Goal: Navigation & Orientation: Find specific page/section

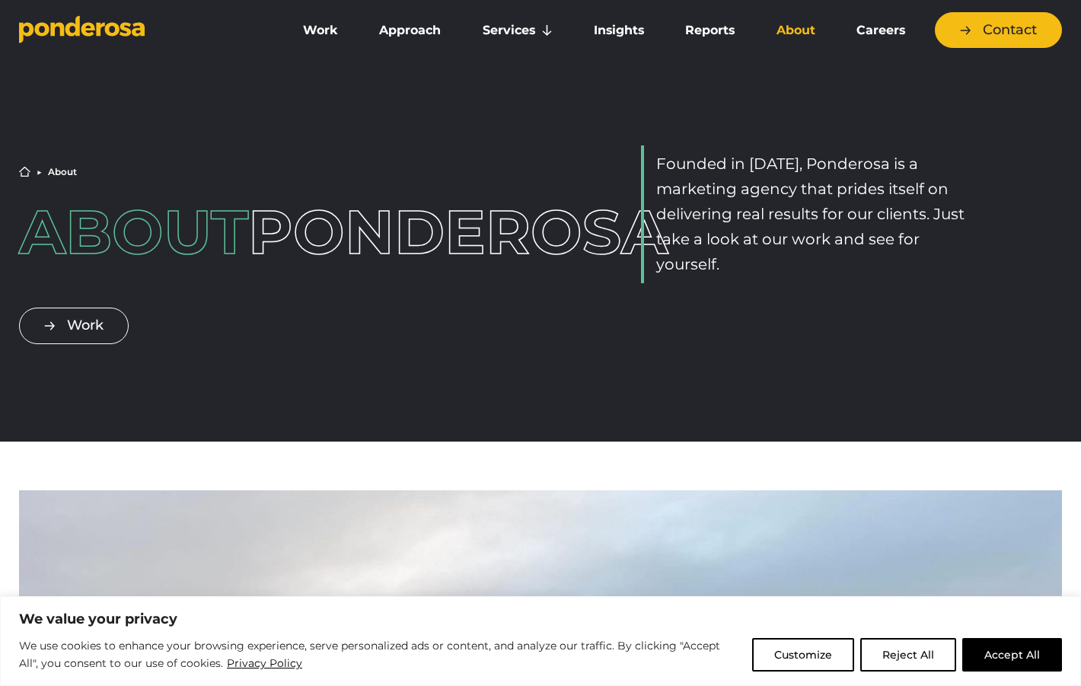
click at [979, 659] on button "Accept All" at bounding box center [1012, 654] width 100 height 33
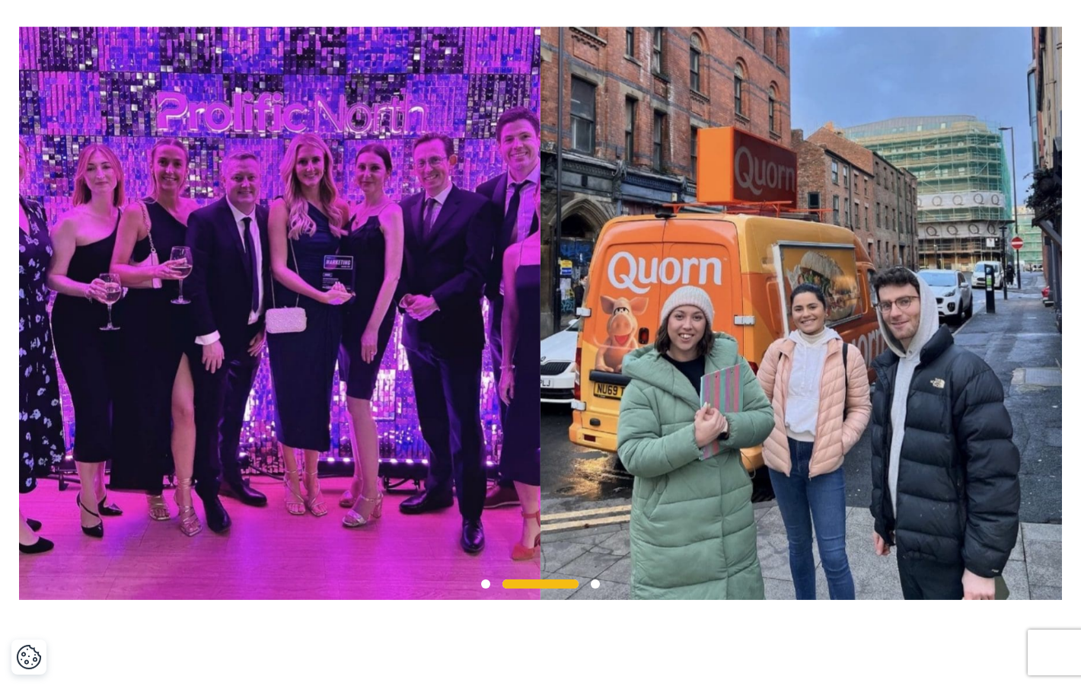
scroll to position [1289, 0]
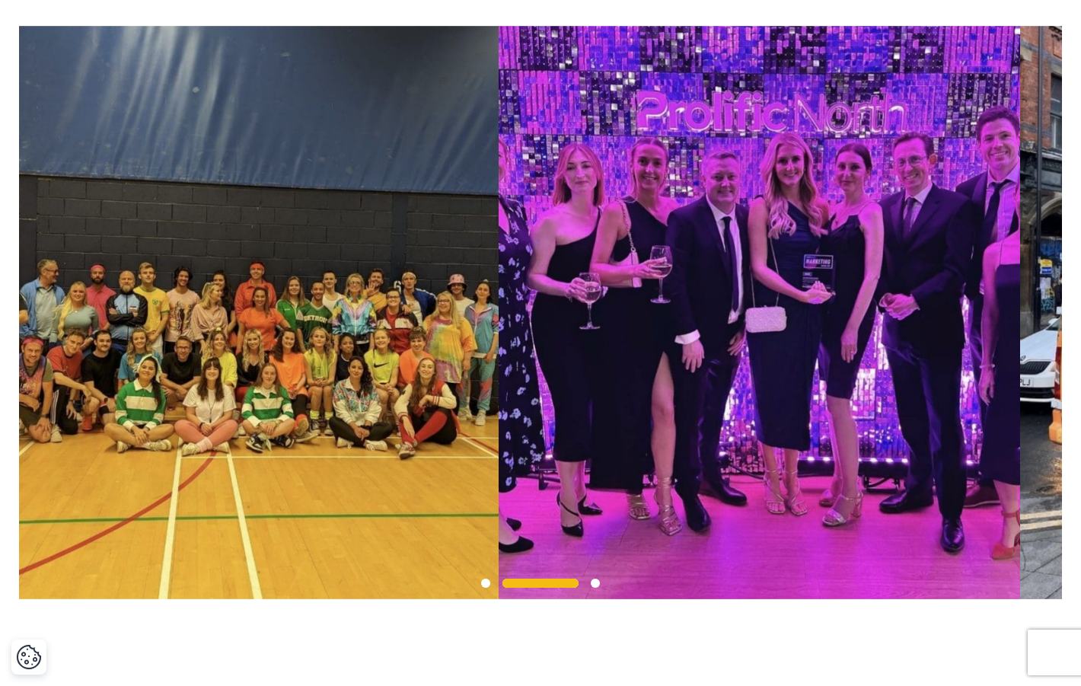
click at [833, 344] on img at bounding box center [758, 312] width 521 height 573
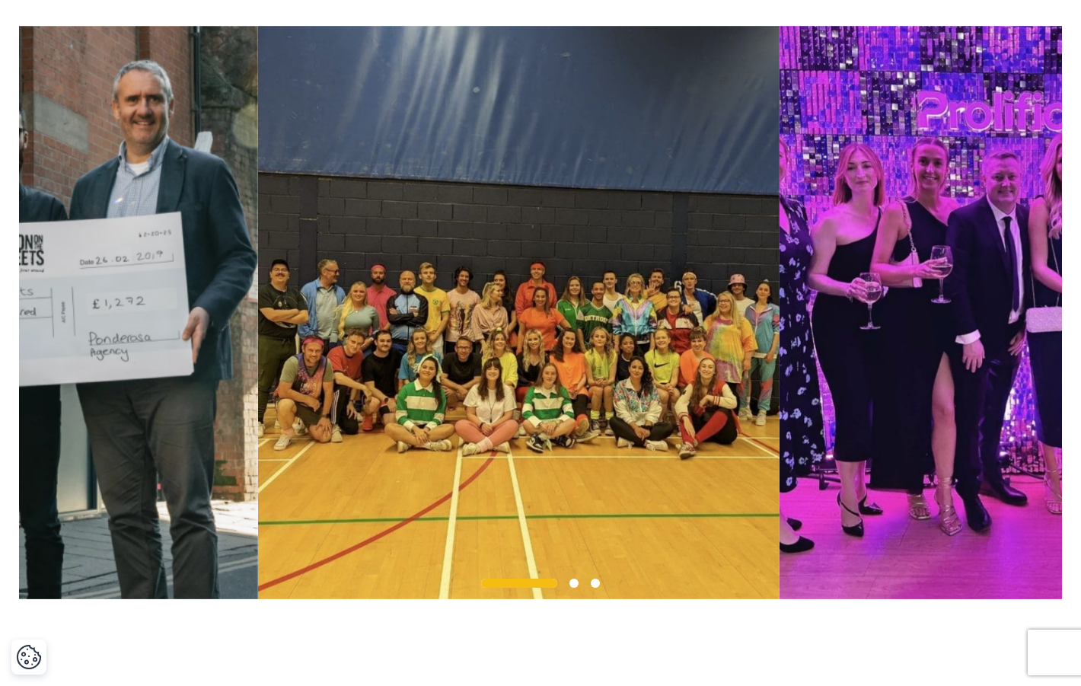
click at [263, 254] on img at bounding box center [518, 312] width 521 height 573
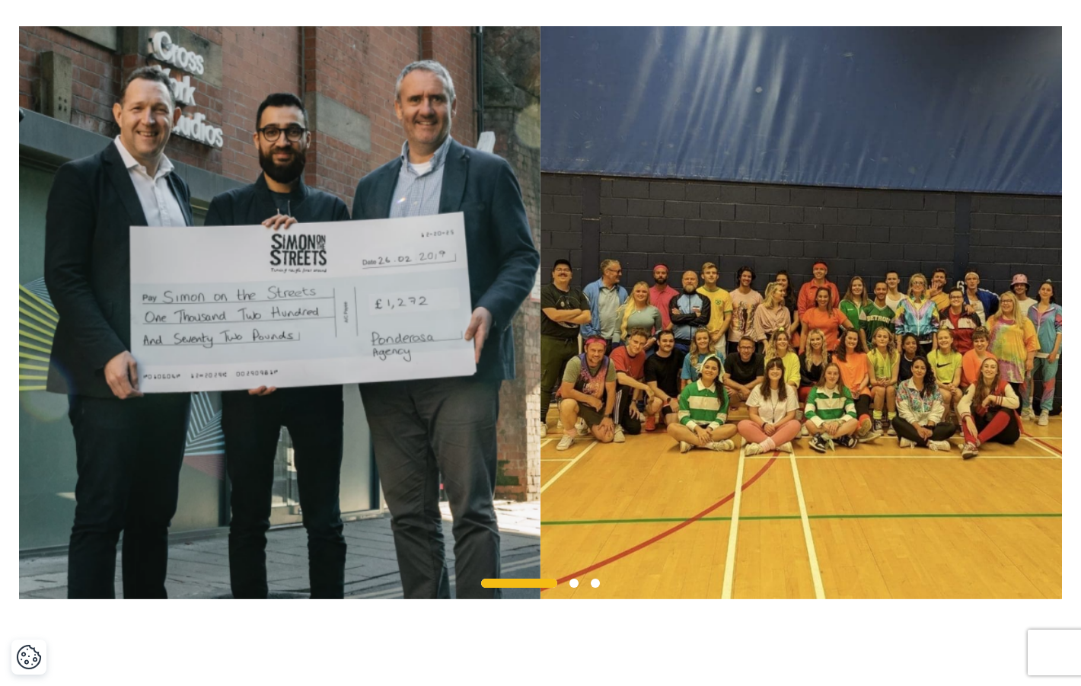
click at [573, 588] on span at bounding box center [573, 582] width 9 height 9
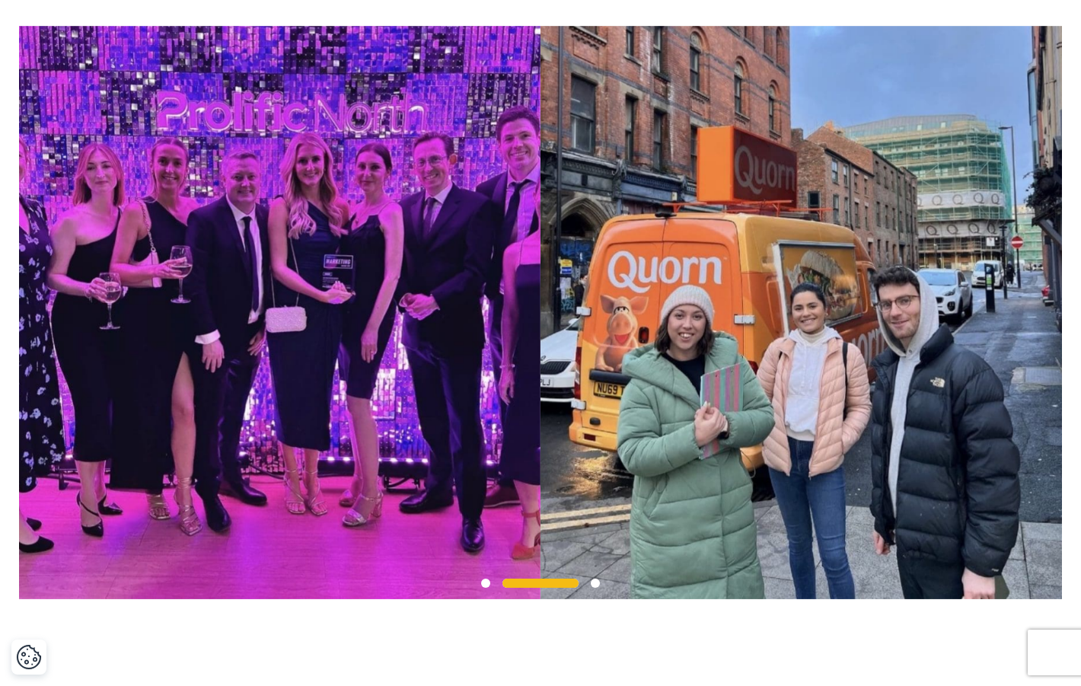
click at [595, 588] on span at bounding box center [595, 582] width 9 height 9
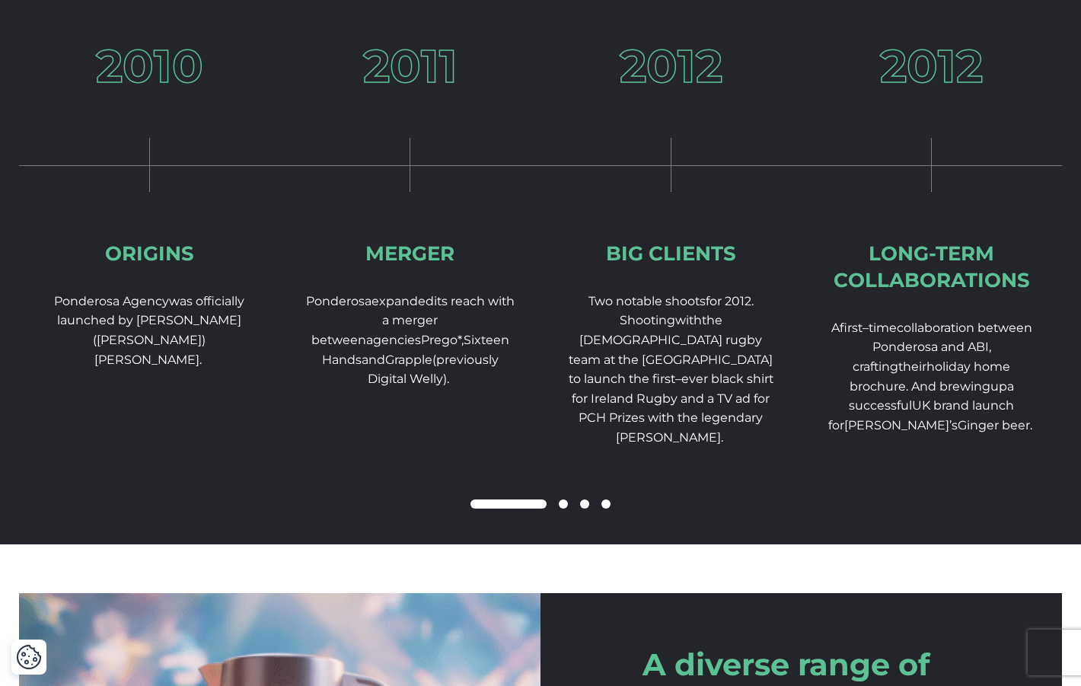
scroll to position [2332, 0]
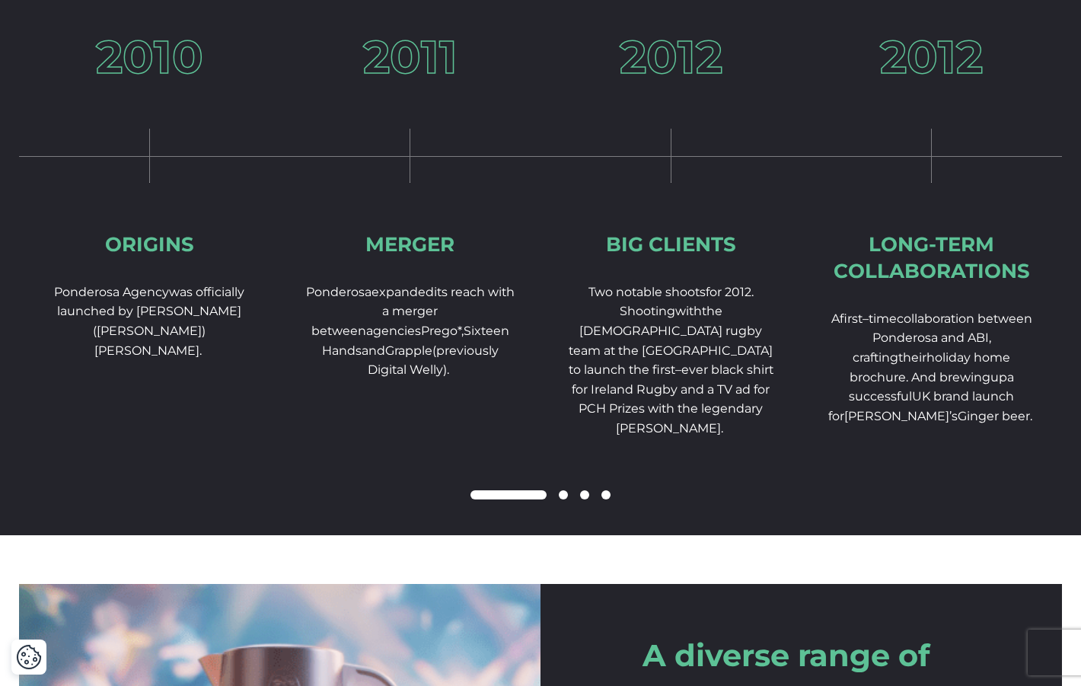
click at [454, 492] on div "2010 Origins Ponderosa Agency was officially launched by Richard (Midge) Midgle…" at bounding box center [540, 285] width 1043 height 502
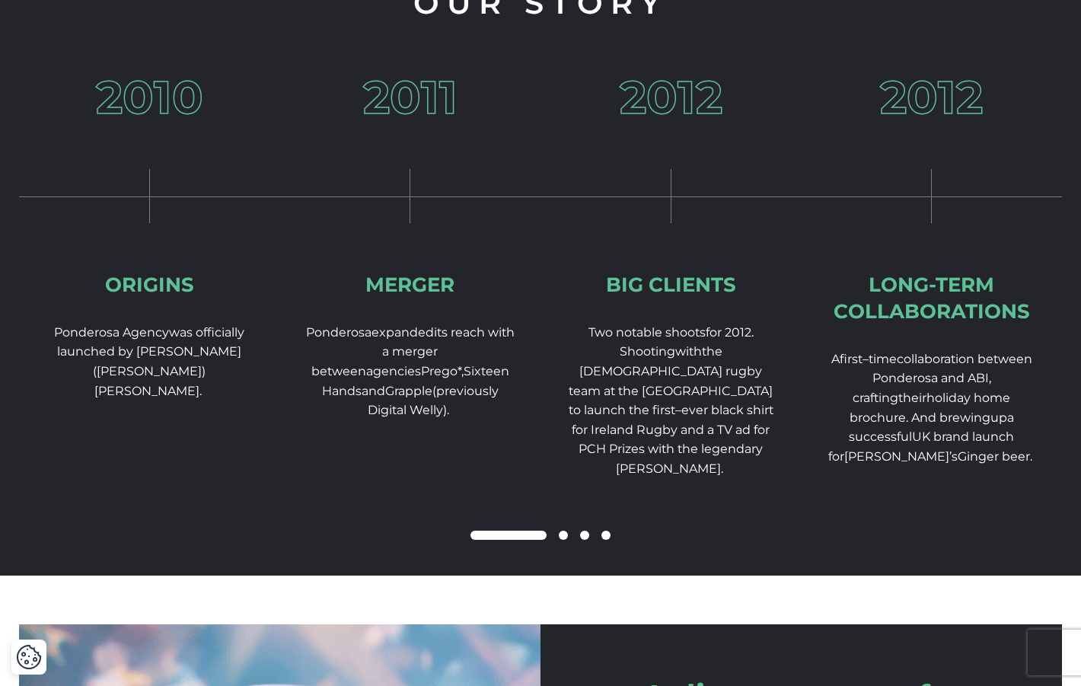
scroll to position [2283, 0]
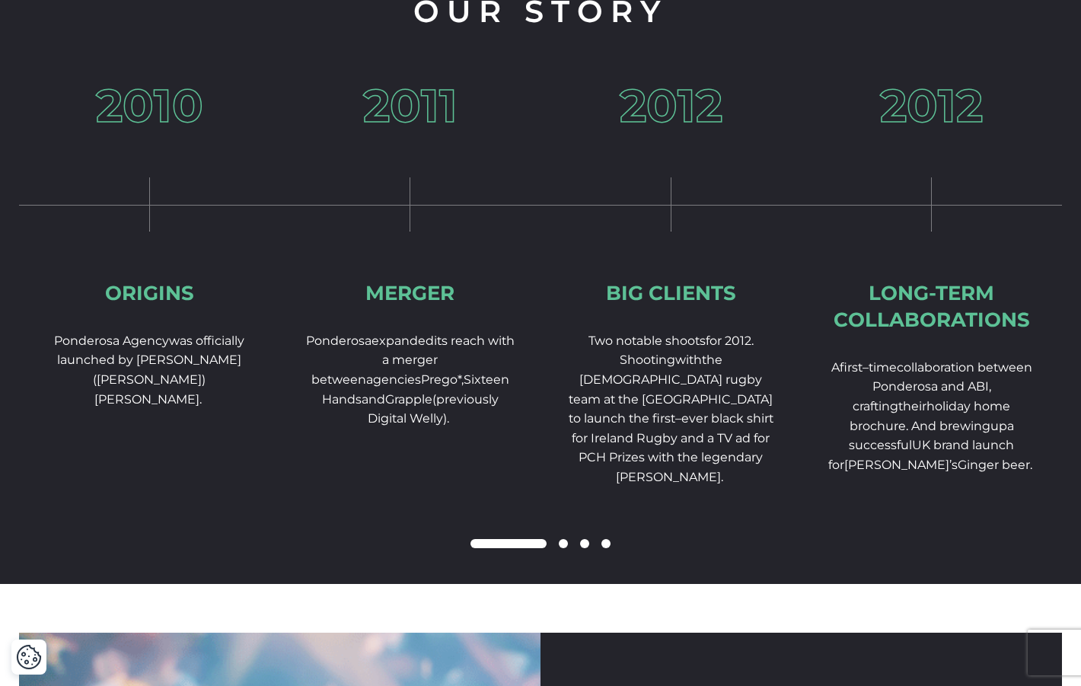
click at [423, 553] on div at bounding box center [540, 544] width 1043 height 18
click at [559, 548] on span at bounding box center [563, 543] width 9 height 9
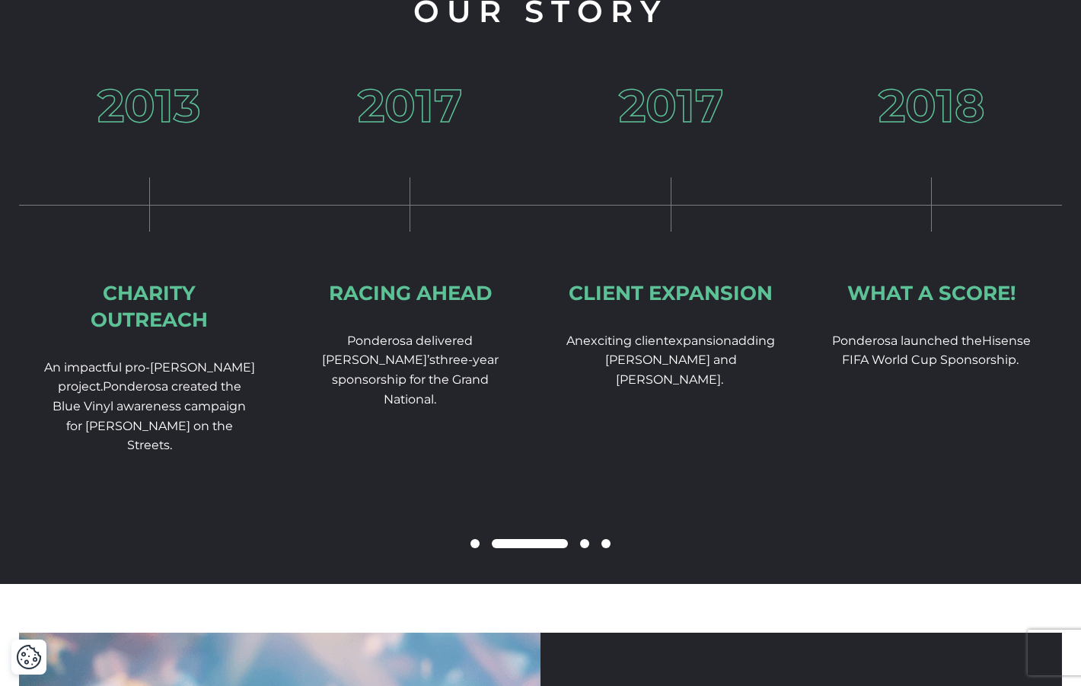
click at [584, 548] on span at bounding box center [584, 543] width 9 height 9
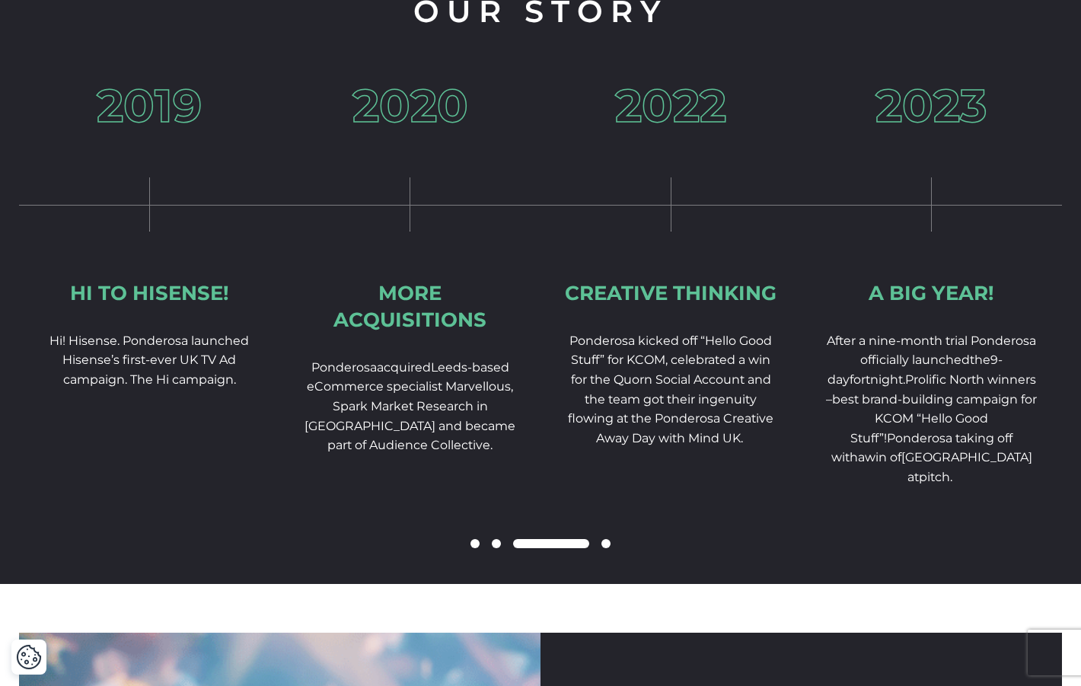
click at [607, 548] on span at bounding box center [605, 543] width 9 height 9
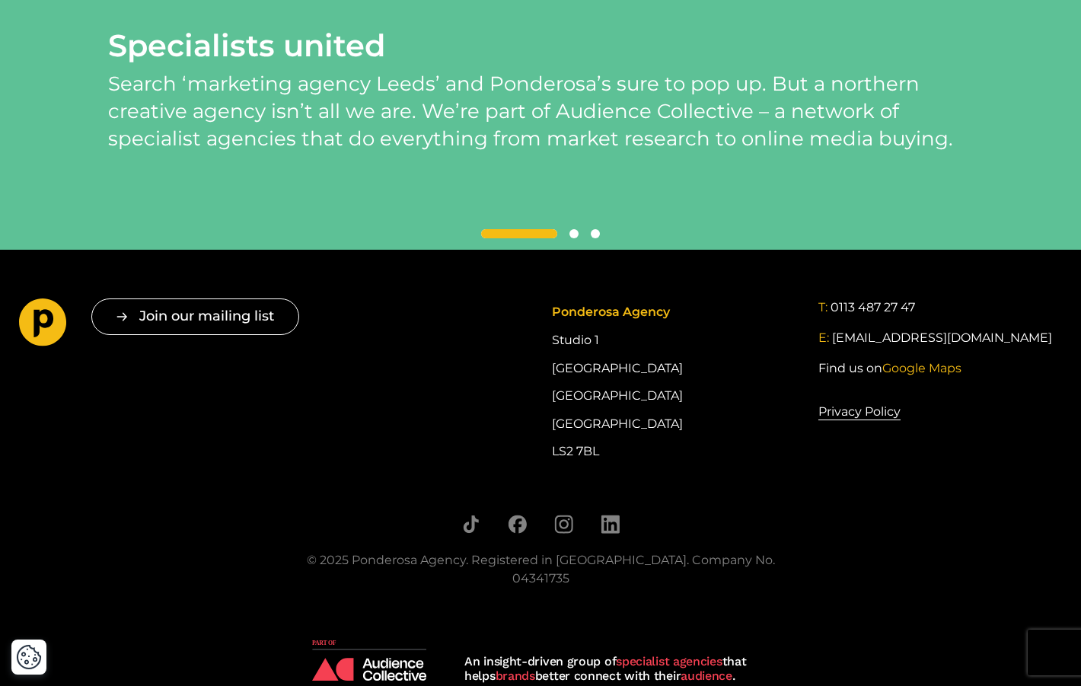
scroll to position [3750, 0]
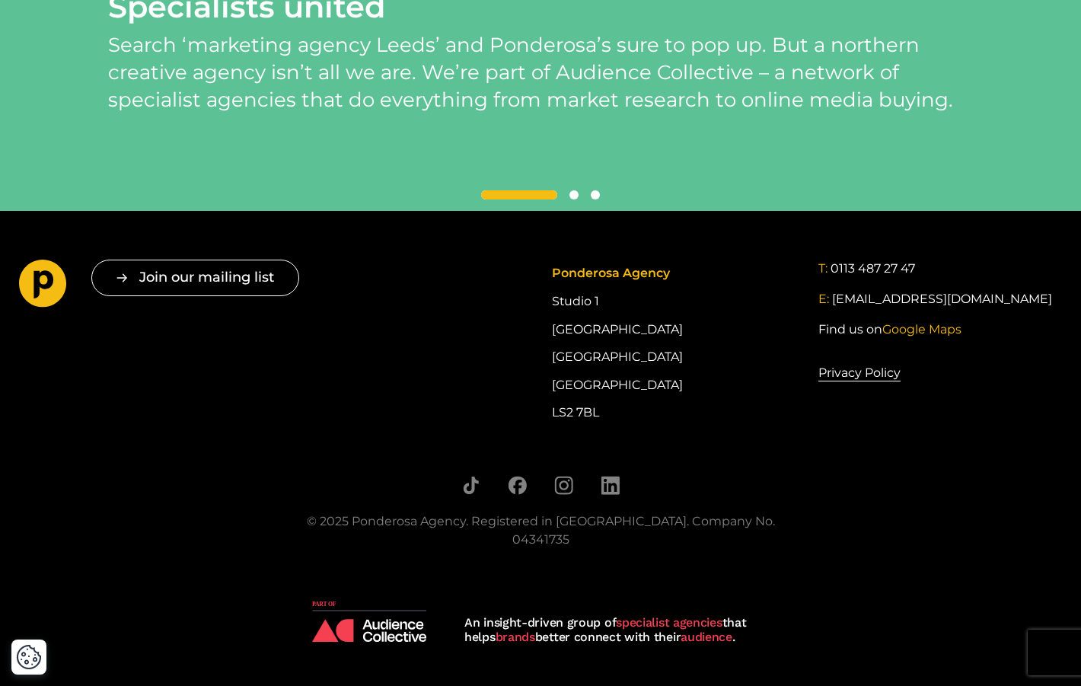
click at [45, 297] on icon "Go to homepage" at bounding box center [42, 283] width 47 height 47
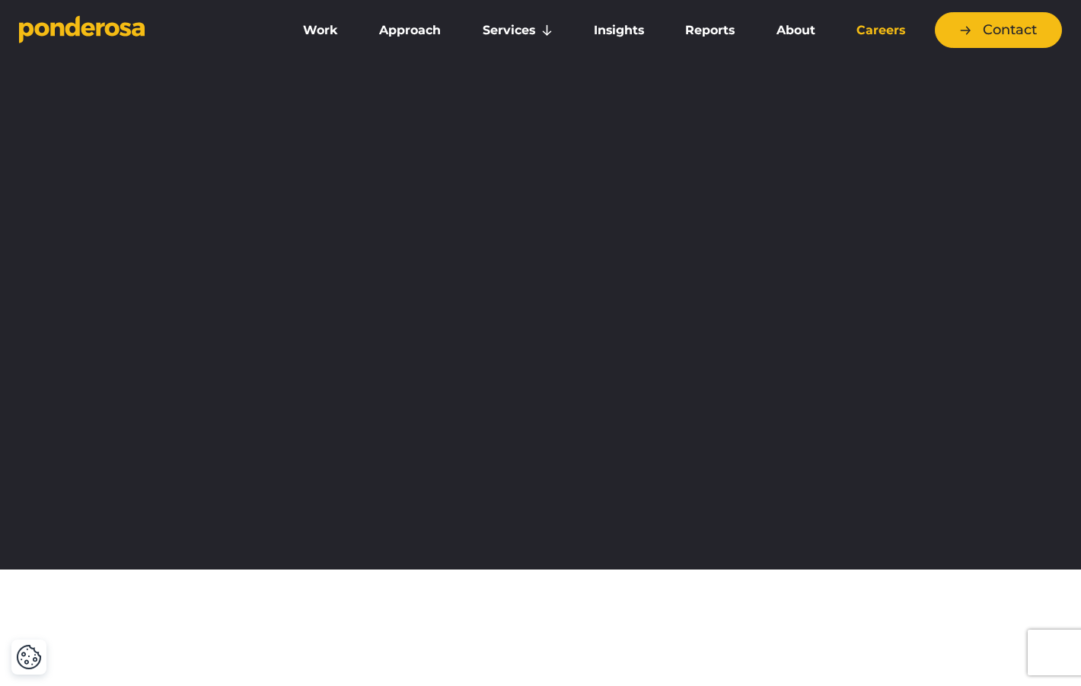
click at [874, 15] on link "Careers" at bounding box center [881, 30] width 84 height 32
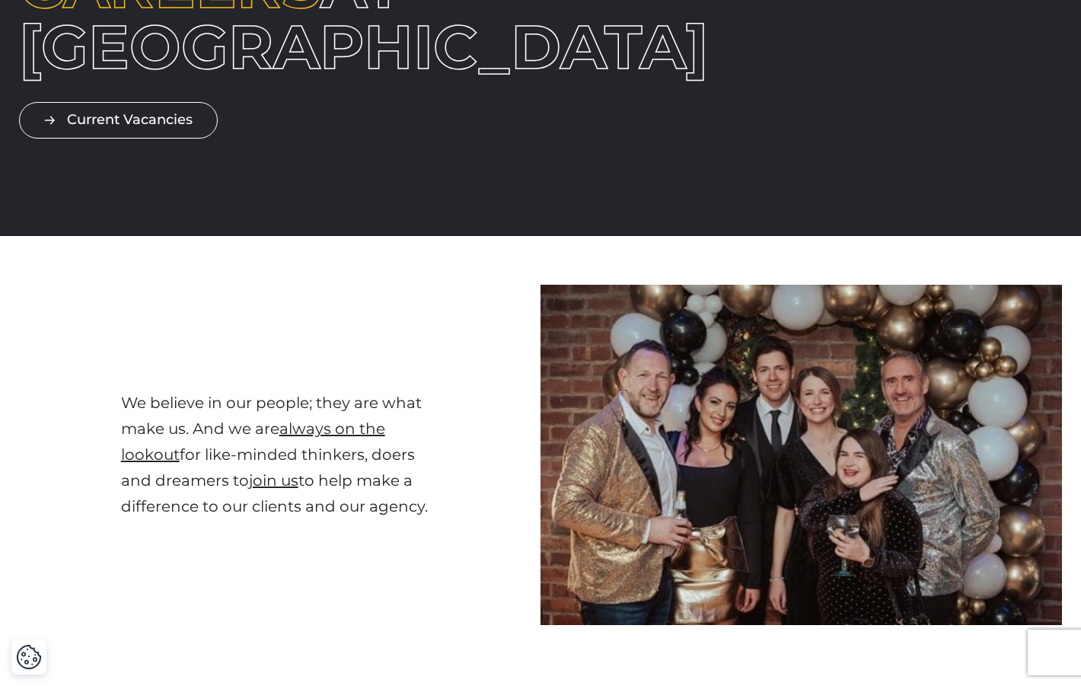
scroll to position [196, 0]
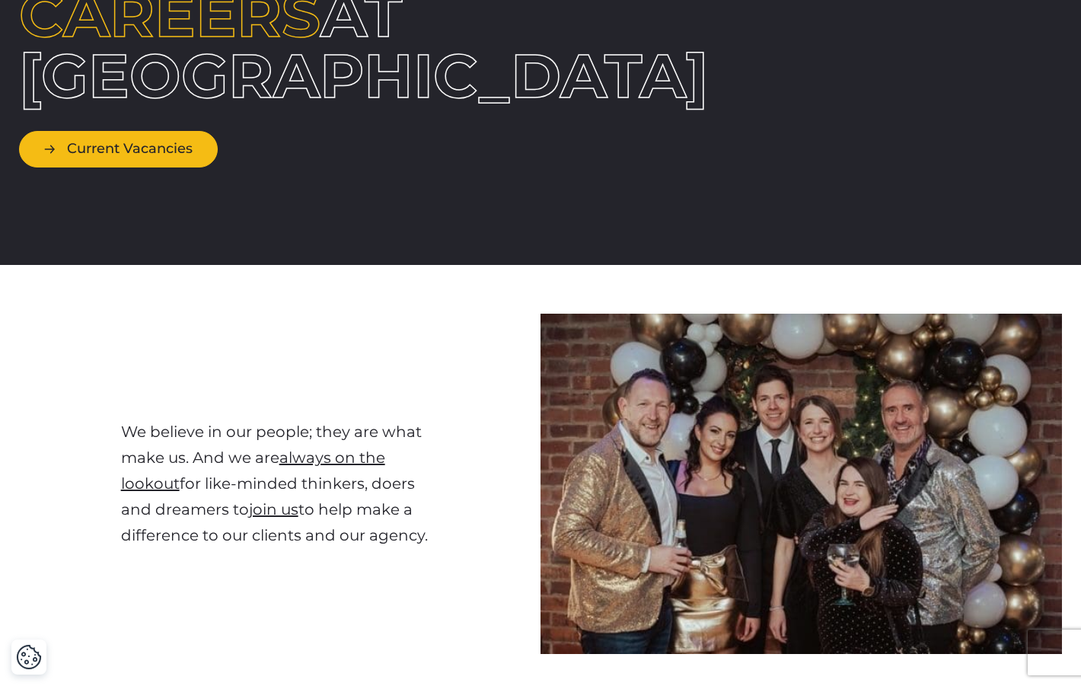
click at [156, 158] on link "Current Vacancies" at bounding box center [118, 149] width 199 height 36
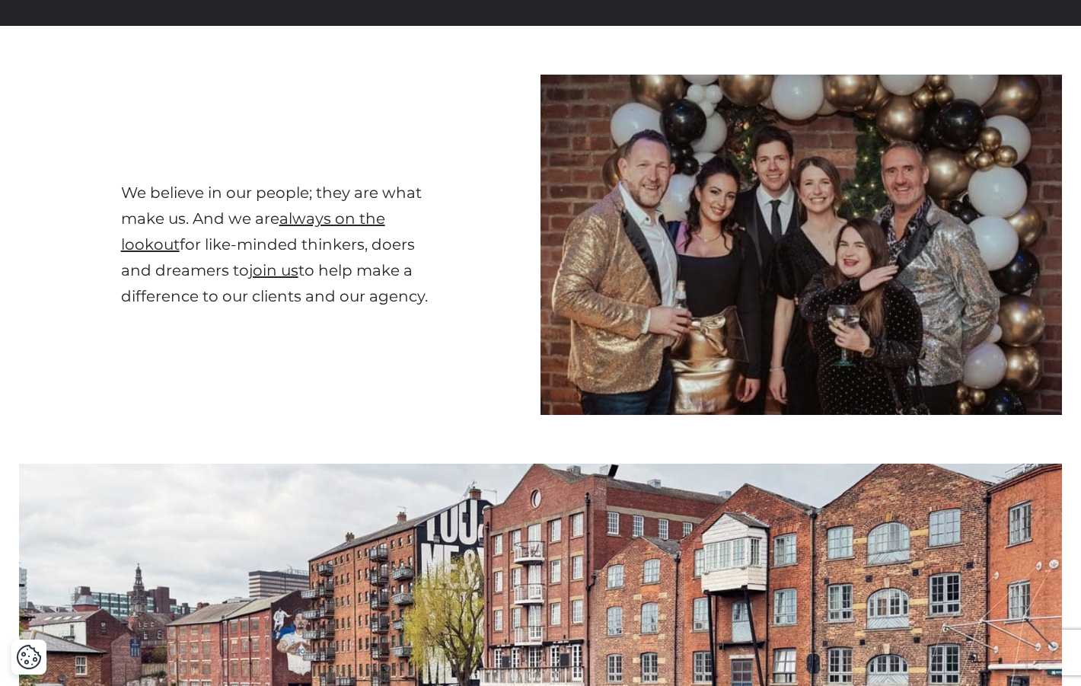
scroll to position [0, 0]
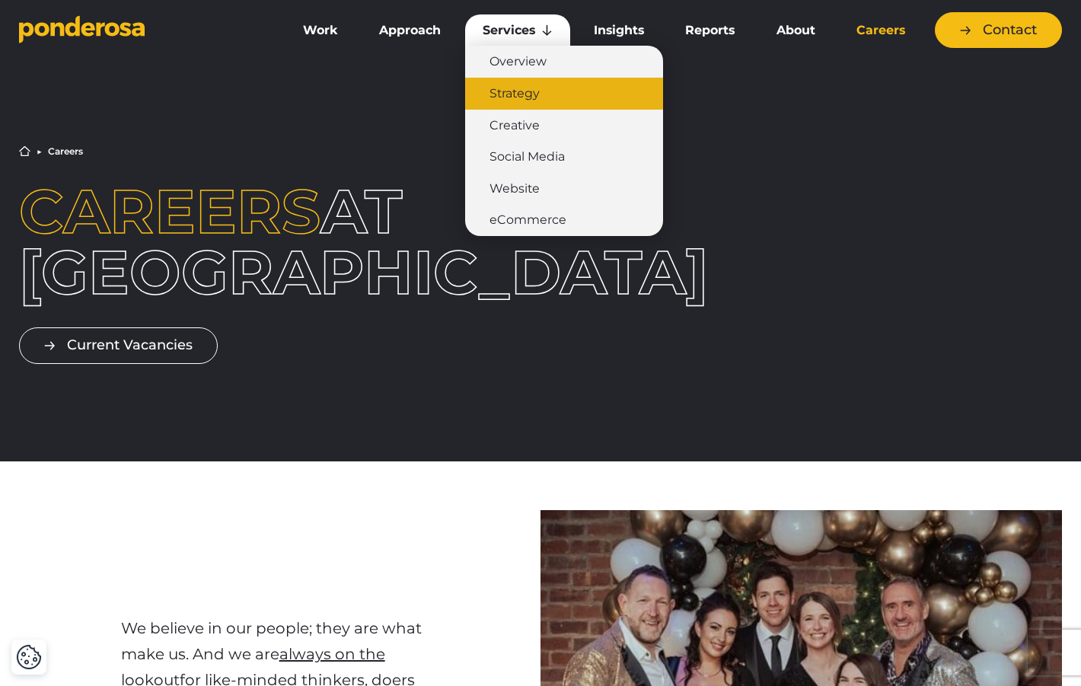
click at [537, 91] on link "Strategy" at bounding box center [564, 94] width 198 height 32
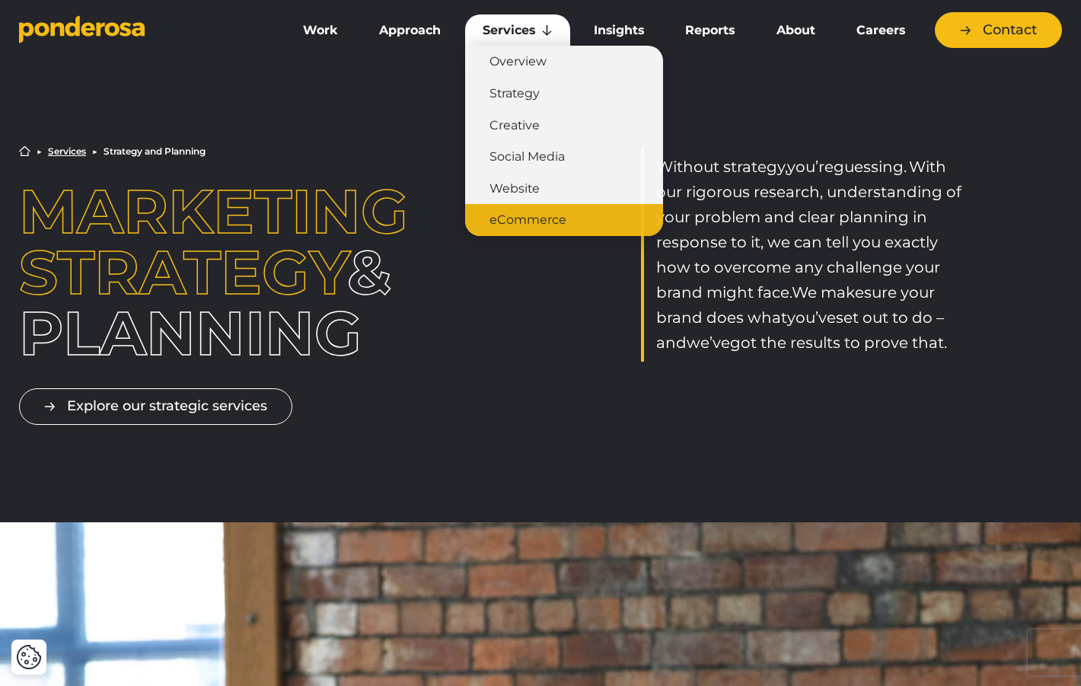
click at [537, 205] on link "eCommerce" at bounding box center [564, 220] width 198 height 32
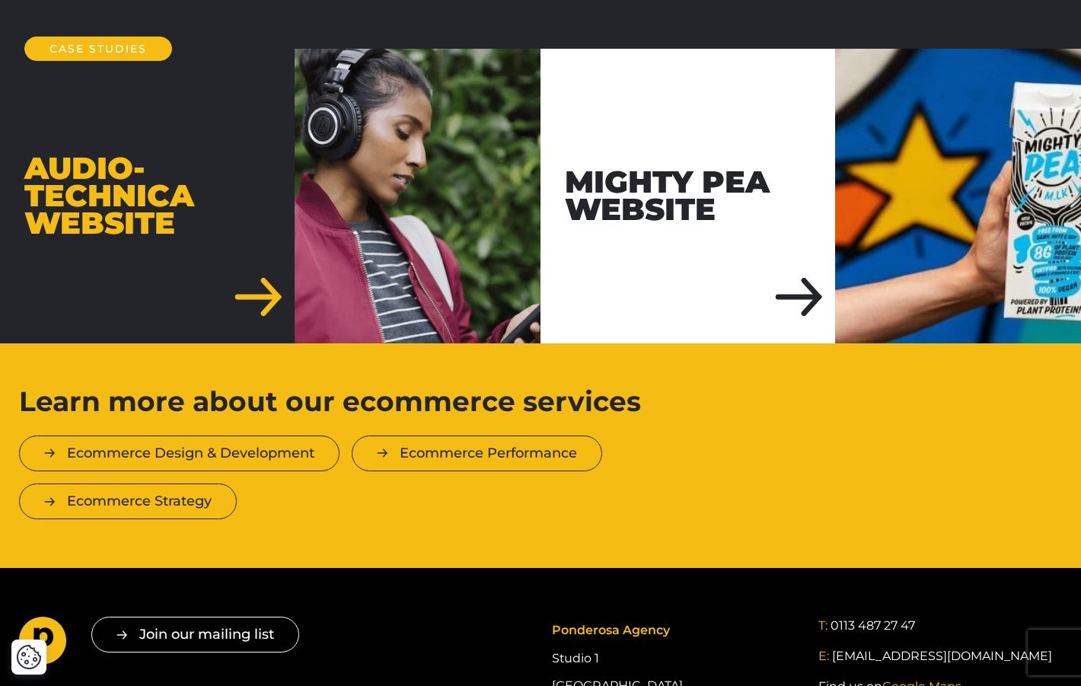
scroll to position [2583, 0]
